Goal: Information Seeking & Learning: Learn about a topic

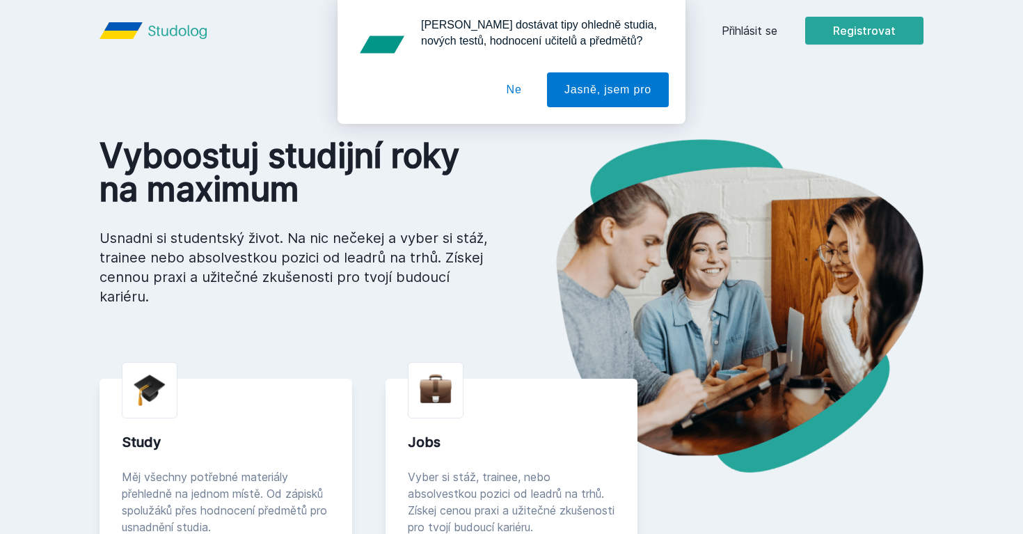
click at [768, 29] on div "[PERSON_NAME] dostávat tipy ohledně studia, nových testů, hodnocení učitelů a p…" at bounding box center [511, 62] width 1023 height 124
click at [511, 90] on button "Ne" at bounding box center [514, 89] width 50 height 35
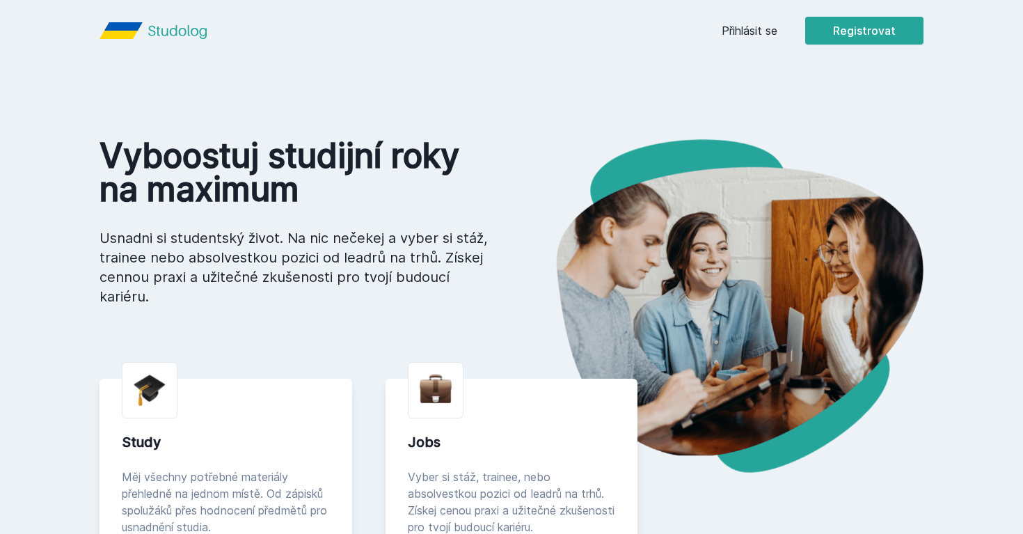
click at [752, 33] on link "Přihlásit se" at bounding box center [750, 30] width 56 height 17
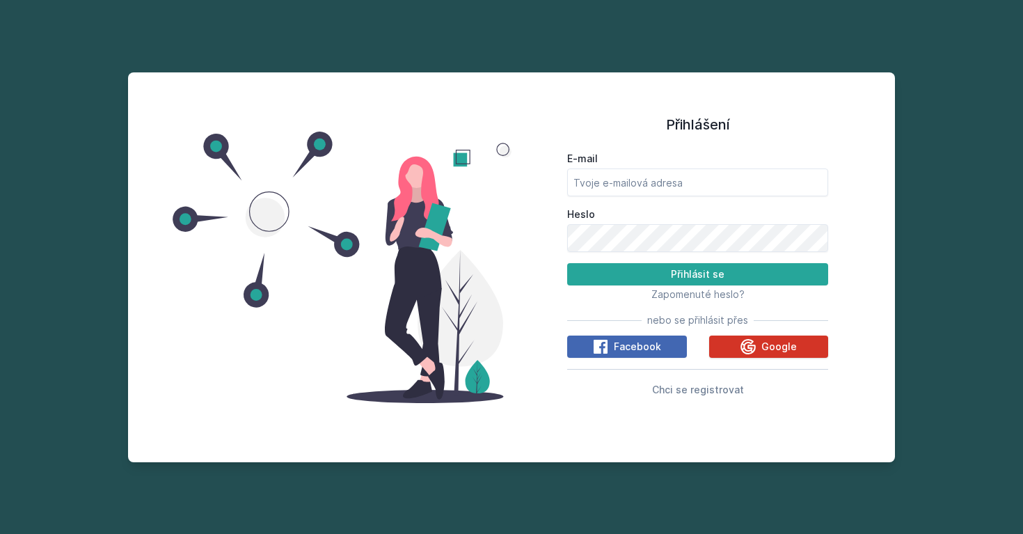
click at [769, 353] on span "Google" at bounding box center [780, 347] width 36 height 14
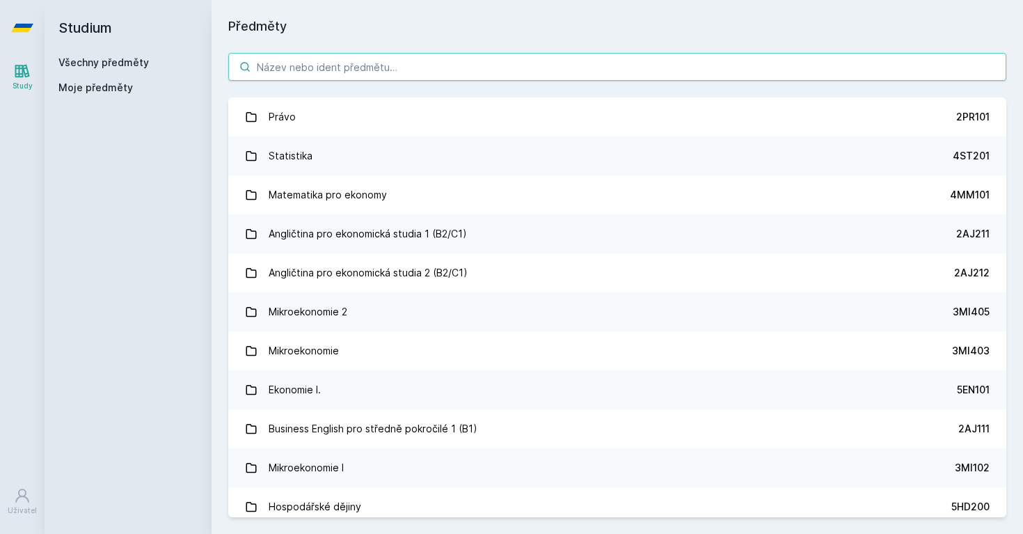
click at [332, 72] on input "search" at bounding box center [617, 67] width 778 height 28
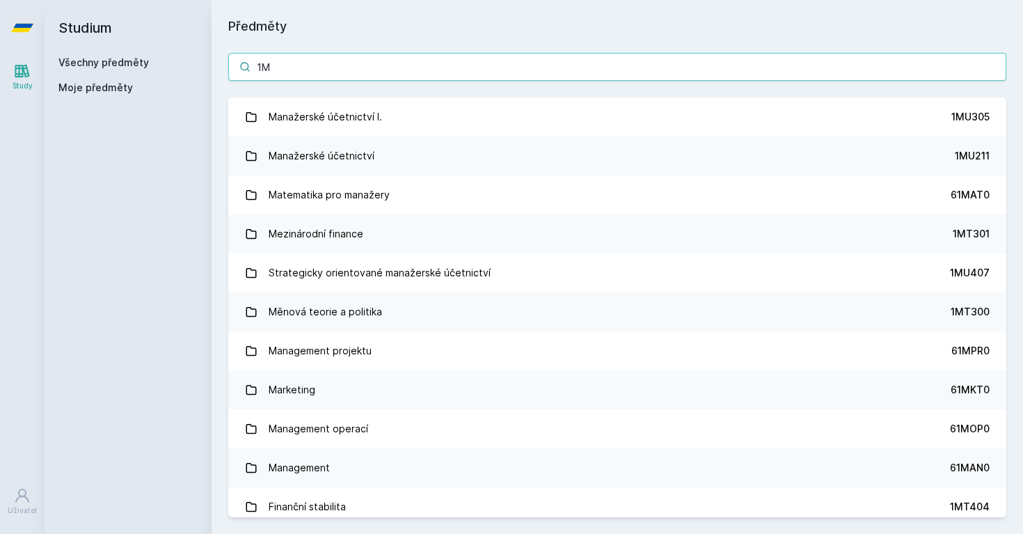
type input "1"
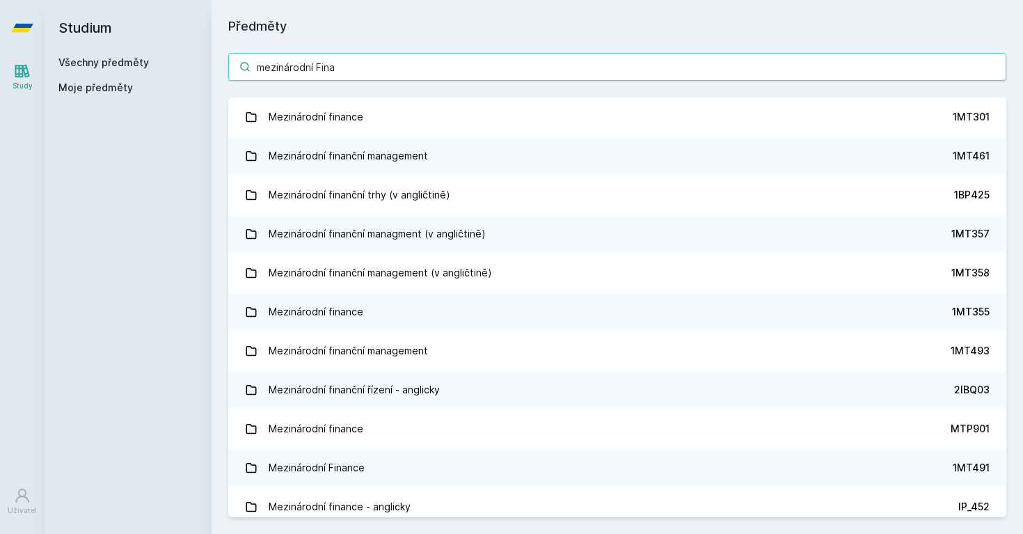
type input "mezinárodní Fina"
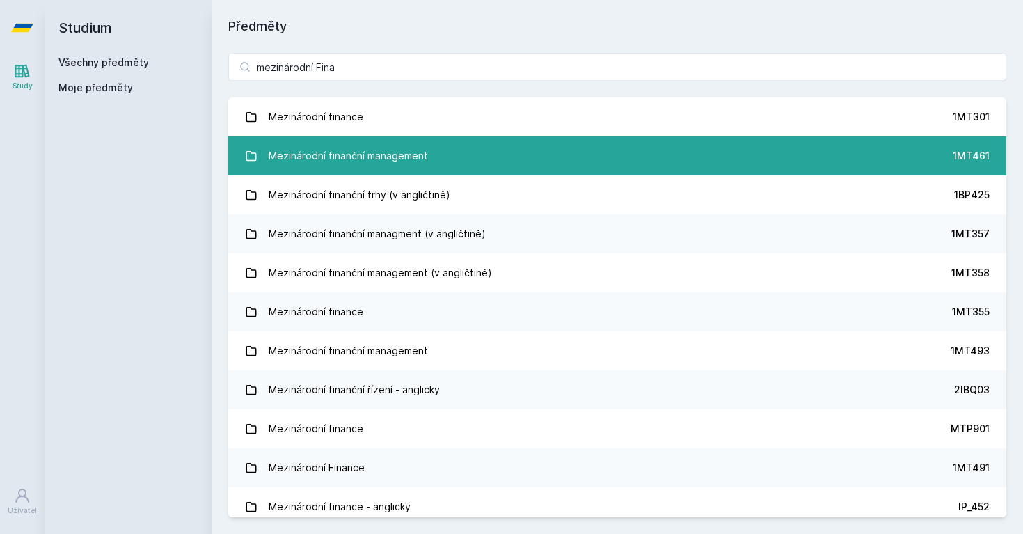
drag, startPoint x: 323, startPoint y: 96, endPoint x: 372, endPoint y: 155, distance: 77.1
click at [372, 155] on div "Mezinárodní finanční management" at bounding box center [348, 156] width 159 height 28
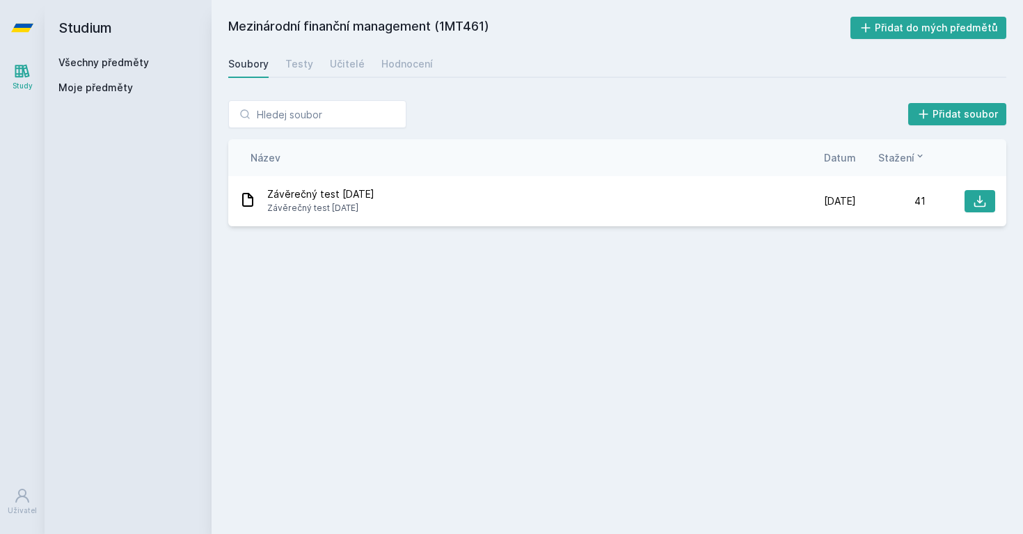
drag, startPoint x: 451, startPoint y: 26, endPoint x: 499, endPoint y: 26, distance: 48.0
click at [499, 26] on h2 "Mezinárodní finanční management (1MT461)" at bounding box center [539, 28] width 622 height 22
click at [347, 68] on div "Učitelé" at bounding box center [347, 64] width 35 height 14
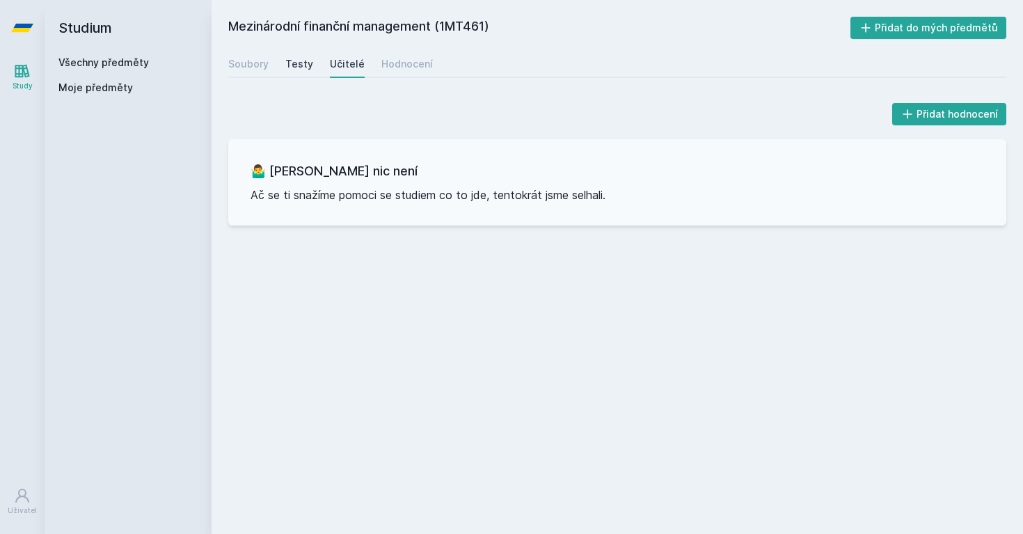
click at [303, 61] on div "Testy" at bounding box center [299, 64] width 28 height 14
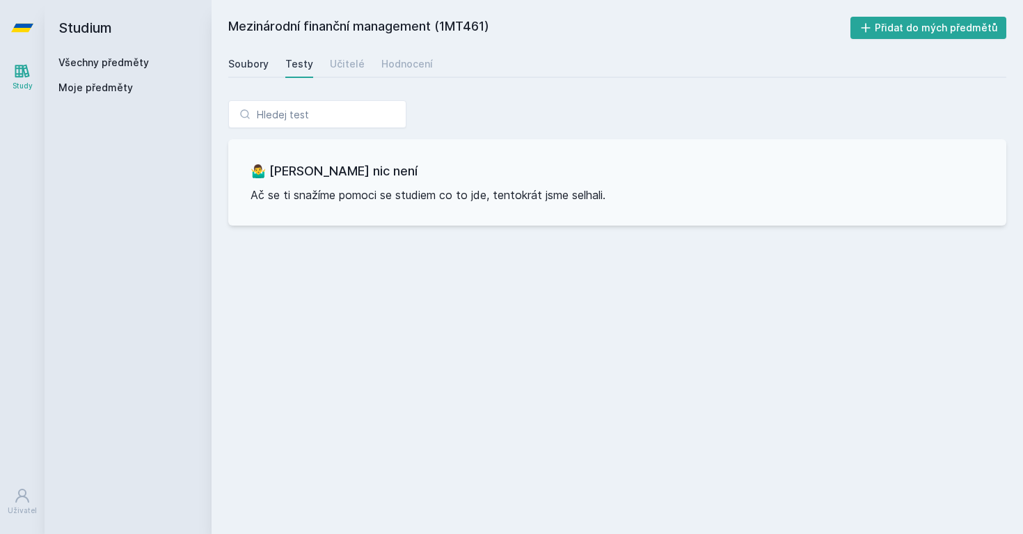
click at [255, 72] on link "Soubory" at bounding box center [248, 64] width 40 height 28
